Goal: Transaction & Acquisition: Purchase product/service

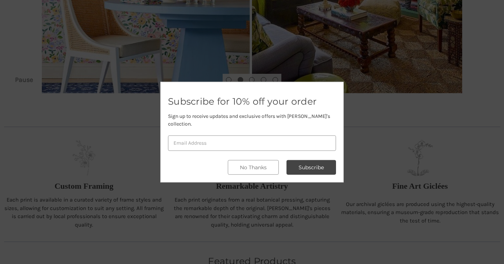
scroll to position [188, 0]
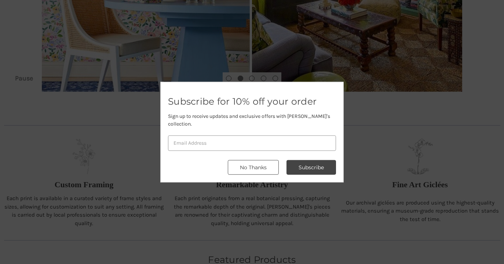
click at [253, 167] on button "No Thanks" at bounding box center [253, 167] width 51 height 15
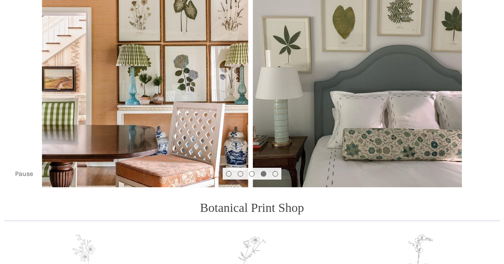
scroll to position [12, 0]
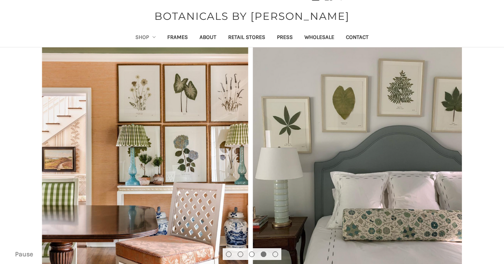
click at [140, 36] on link "Shop" at bounding box center [145, 38] width 32 height 18
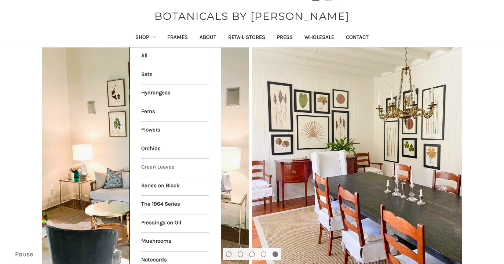
click at [155, 165] on link "Green Leaves" at bounding box center [175, 167] width 68 height 18
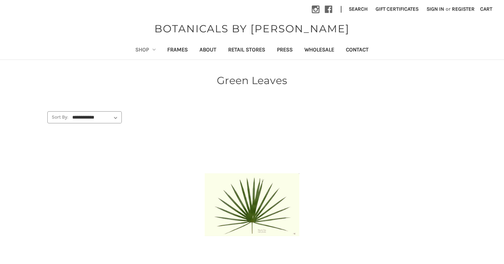
click at [142, 49] on link "Shop" at bounding box center [145, 50] width 32 height 18
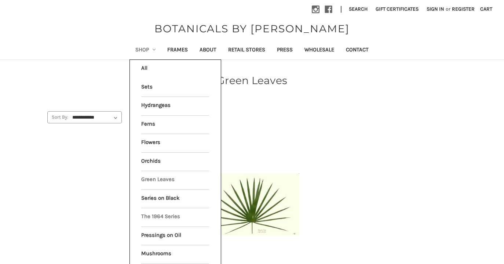
click at [156, 217] on link "The 1964 Series" at bounding box center [175, 217] width 68 height 18
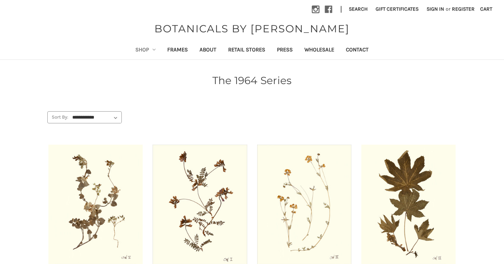
click at [142, 49] on link "Shop" at bounding box center [145, 50] width 32 height 18
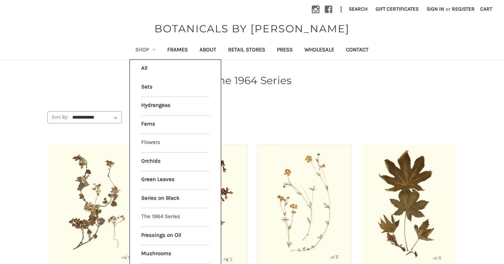
click at [146, 144] on link "Flowers" at bounding box center [175, 143] width 68 height 18
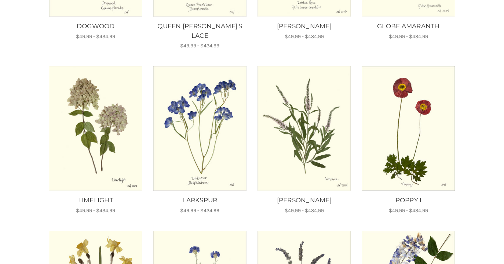
scroll to position [249, 0]
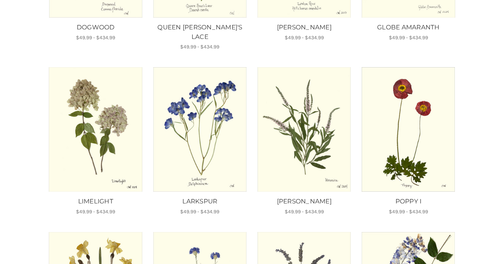
click at [418, 131] on img "POPPY I, Price range from $49.99 to $434.99\a\a" at bounding box center [408, 129] width 94 height 124
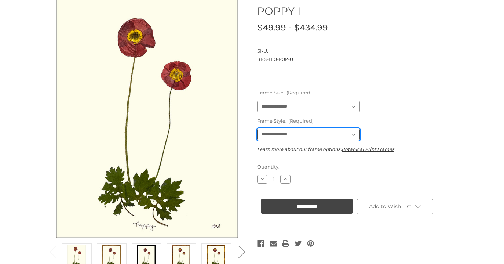
scroll to position [73, 0]
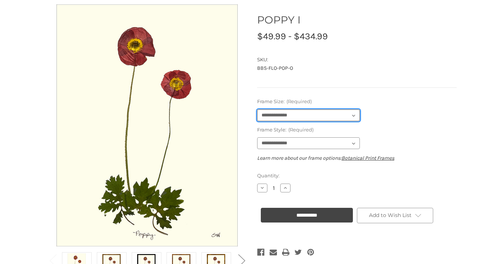
select select "****"
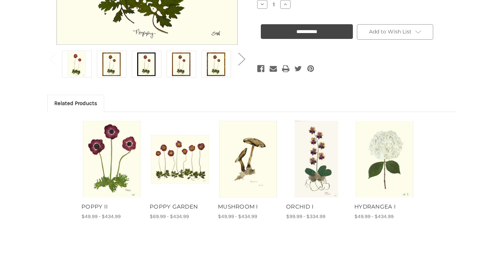
scroll to position [0, 0]
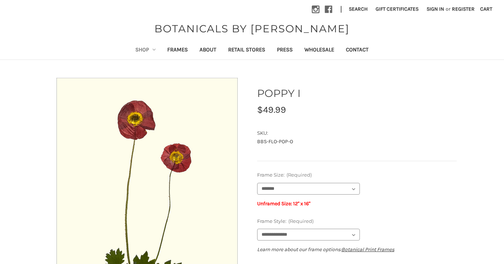
click at [140, 50] on link "Shop" at bounding box center [145, 50] width 32 height 18
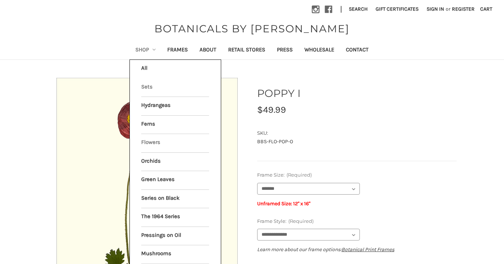
click at [146, 86] on link "Sets" at bounding box center [175, 87] width 68 height 18
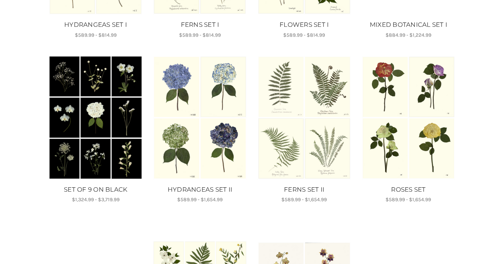
scroll to position [248, 0]
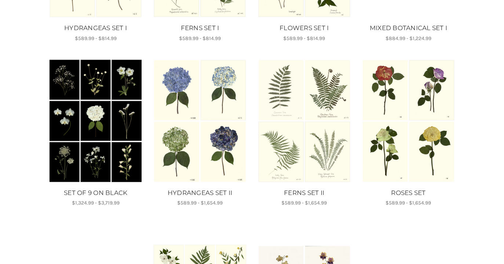
click at [420, 140] on img "ROSES SET, Price range from $589.99 to $1,654.99\a\a" at bounding box center [408, 121] width 94 height 124
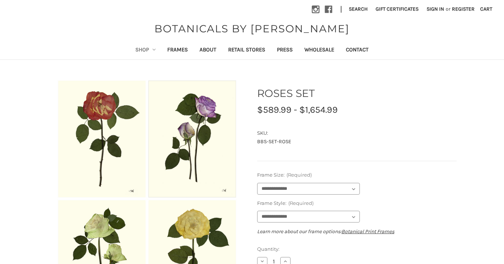
click at [141, 50] on link "Shop" at bounding box center [145, 50] width 32 height 18
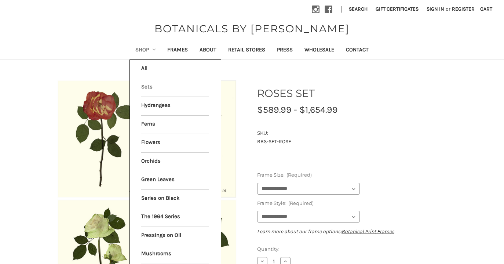
click at [117, 14] on nav "Compare Instagram Facebook | Search Gift Certificates Sign in or Register Cart …" at bounding box center [252, 9] width 504 height 18
